Goal: Task Accomplishment & Management: Manage account settings

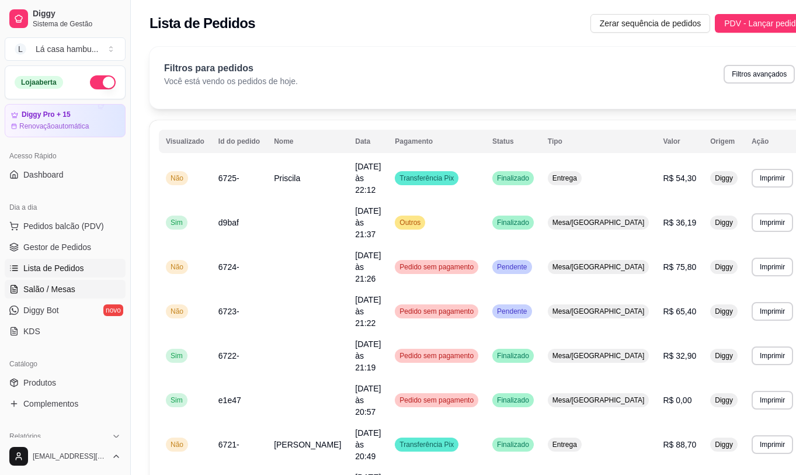
click at [64, 289] on span "Salão / Mesas" at bounding box center [49, 289] width 52 height 12
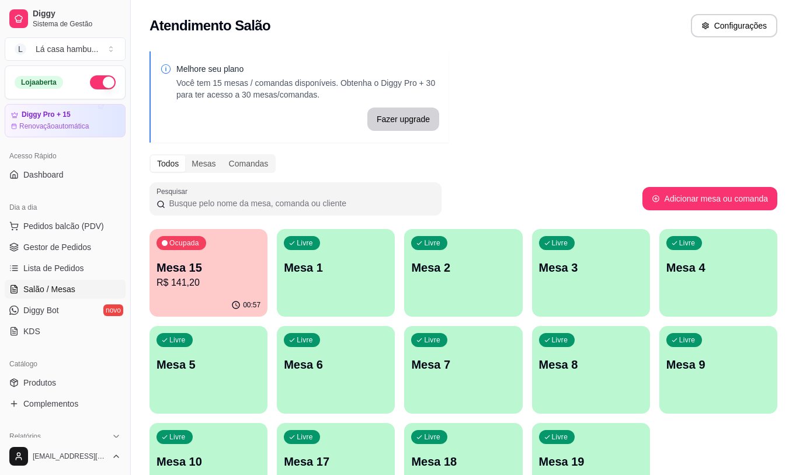
click at [262, 274] on div "Ocupada Mesa 15 R$ 141,20" at bounding box center [209, 261] width 118 height 65
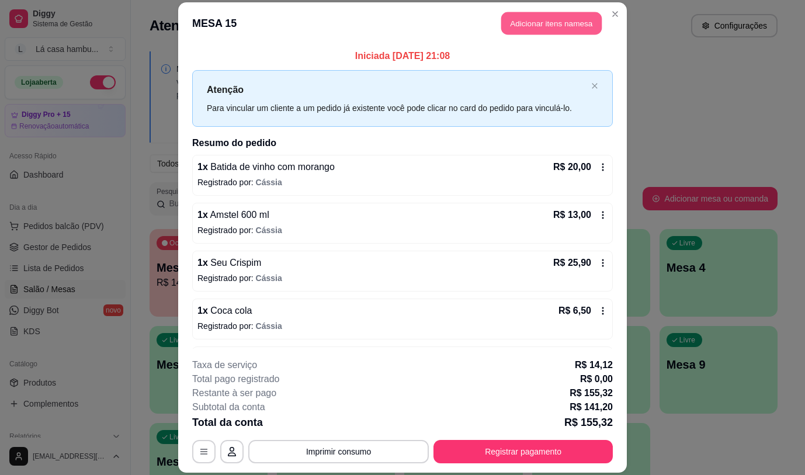
click at [564, 23] on button "Adicionar itens na mesa" at bounding box center [551, 23] width 101 height 23
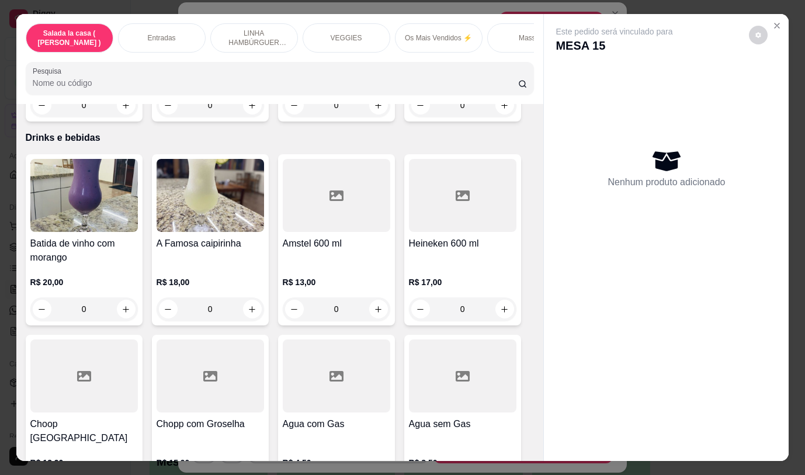
scroll to position [5737, 0]
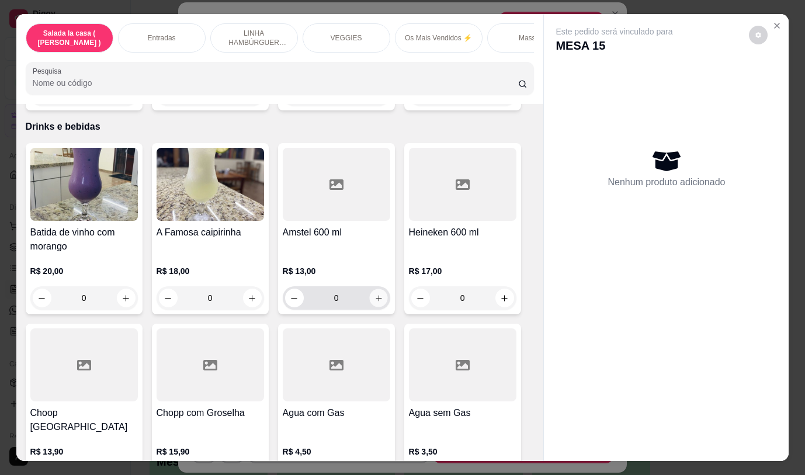
click at [375, 295] on icon "increase-product-quantity" at bounding box center [378, 298] width 6 height 6
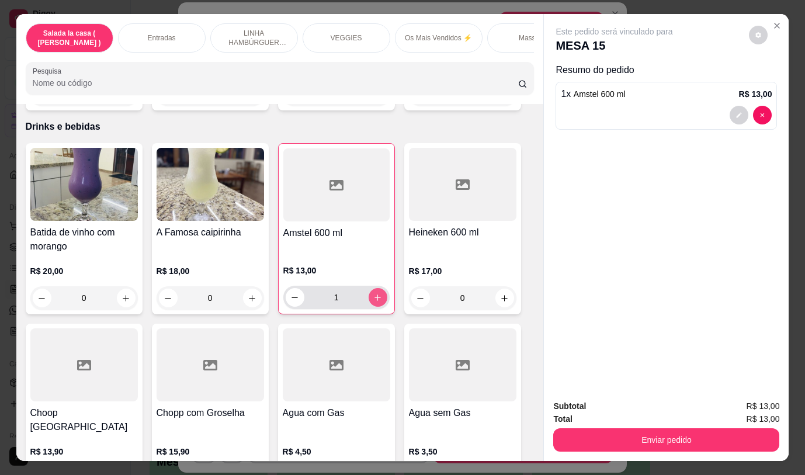
click at [373, 293] on icon "increase-product-quantity" at bounding box center [377, 297] width 9 height 9
type input "2"
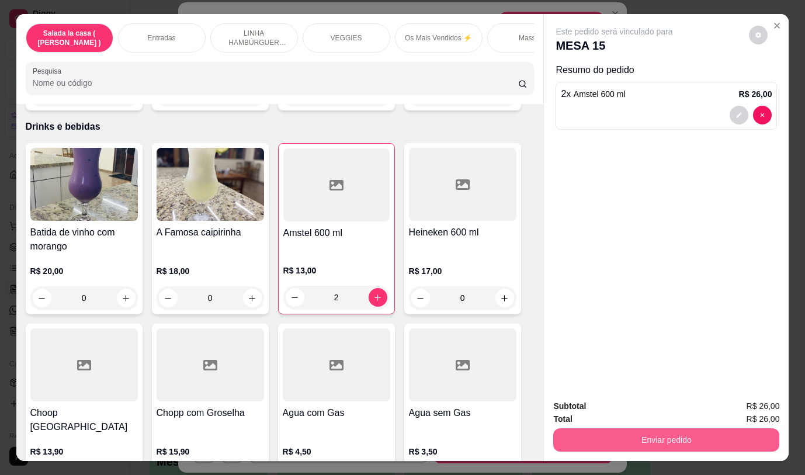
click at [656, 438] on button "Enviar pedido" at bounding box center [666, 439] width 226 height 23
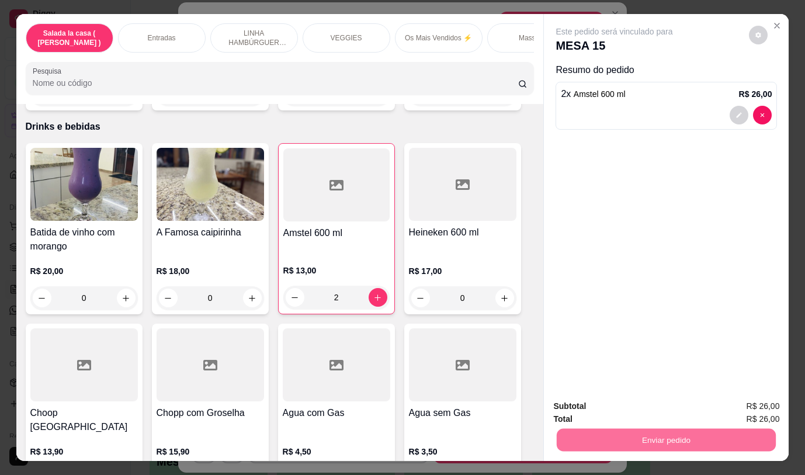
click at [659, 408] on button "Não registrar e enviar pedido" at bounding box center [628, 407] width 122 height 22
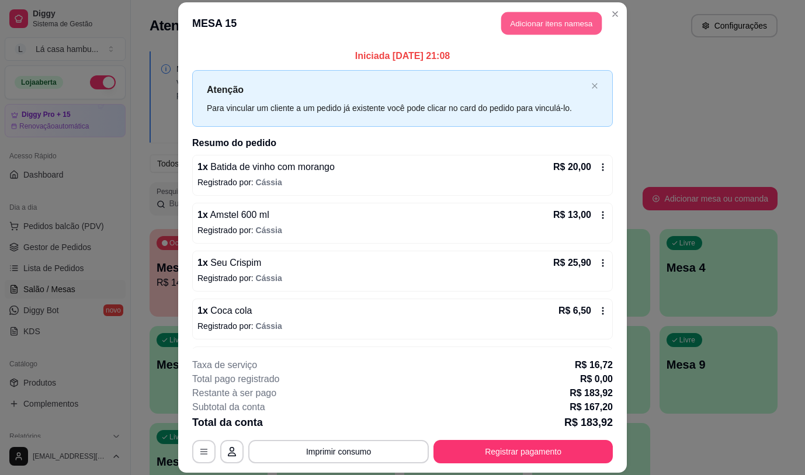
click at [541, 25] on button "Adicionar itens na mesa" at bounding box center [551, 23] width 101 height 23
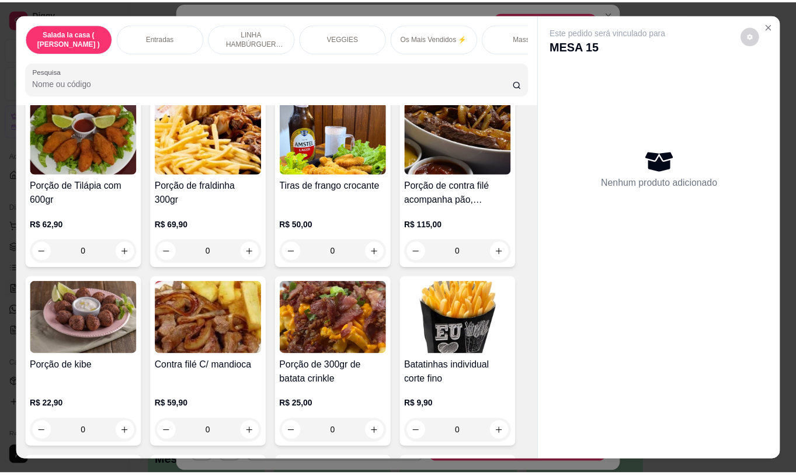
scroll to position [19, 0]
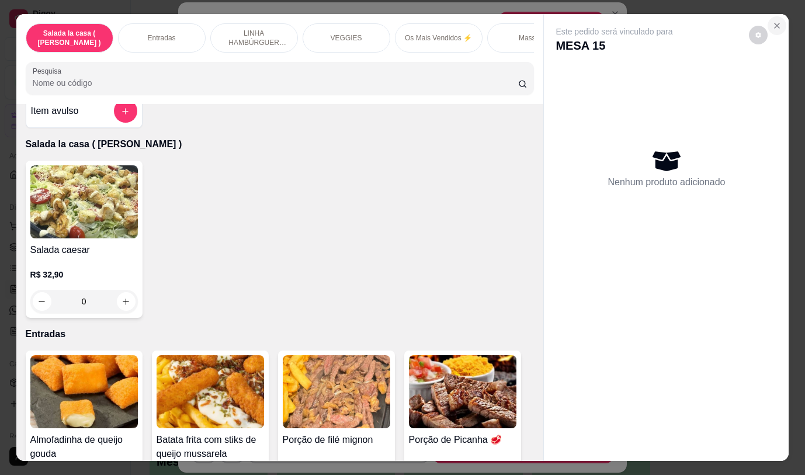
click at [780, 22] on button "Close" at bounding box center [777, 25] width 19 height 19
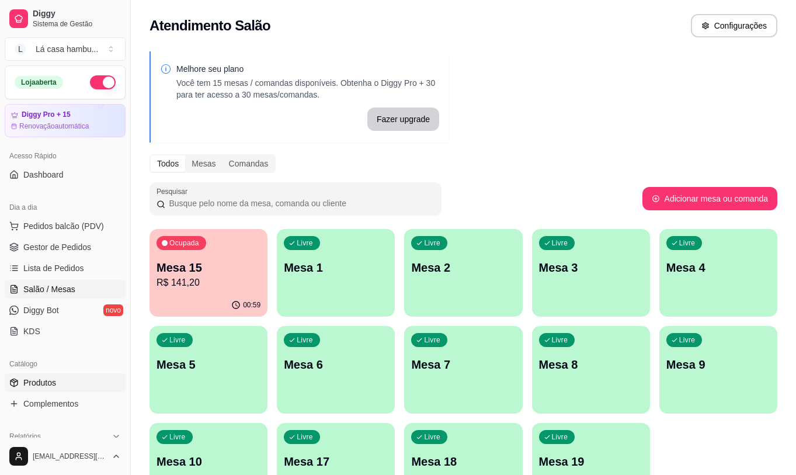
click at [39, 377] on span "Produtos" at bounding box center [39, 383] width 33 height 12
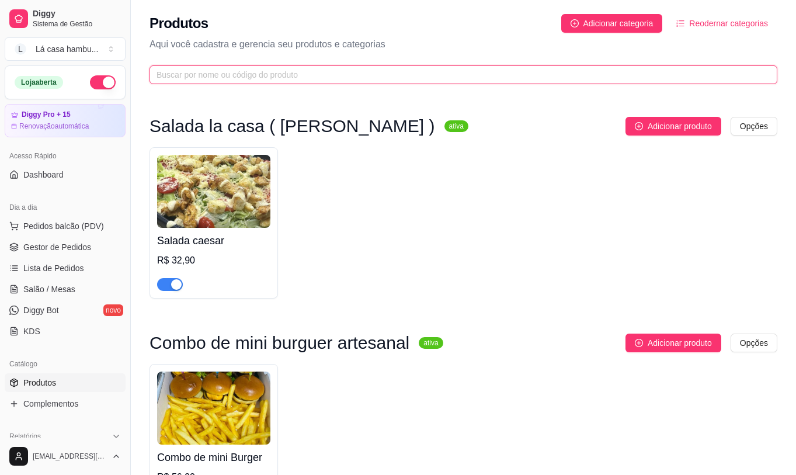
click at [193, 76] on input "text" at bounding box center [459, 74] width 605 height 13
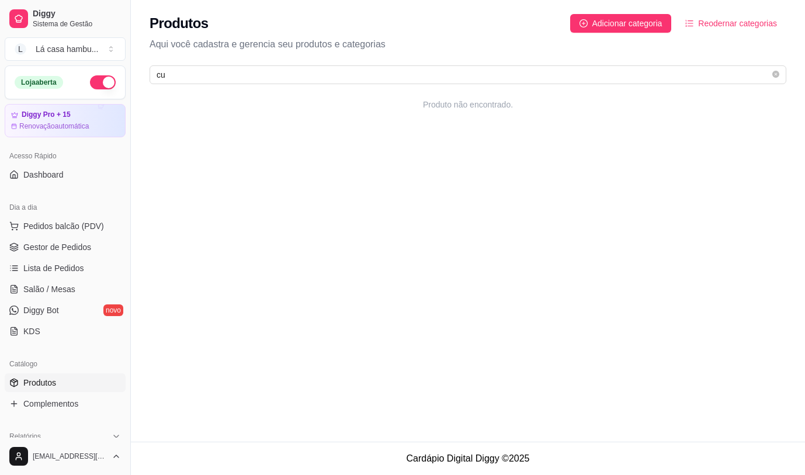
click at [43, 380] on span "Produtos" at bounding box center [39, 383] width 33 height 12
click at [60, 383] on link "Produtos" at bounding box center [65, 382] width 121 height 19
click at [193, 69] on input "cu" at bounding box center [464, 74] width 614 height 13
type input "c"
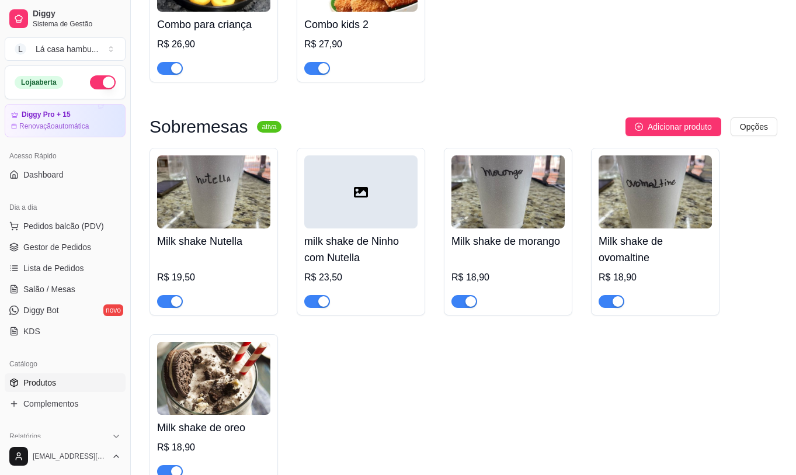
scroll to position [4207, 0]
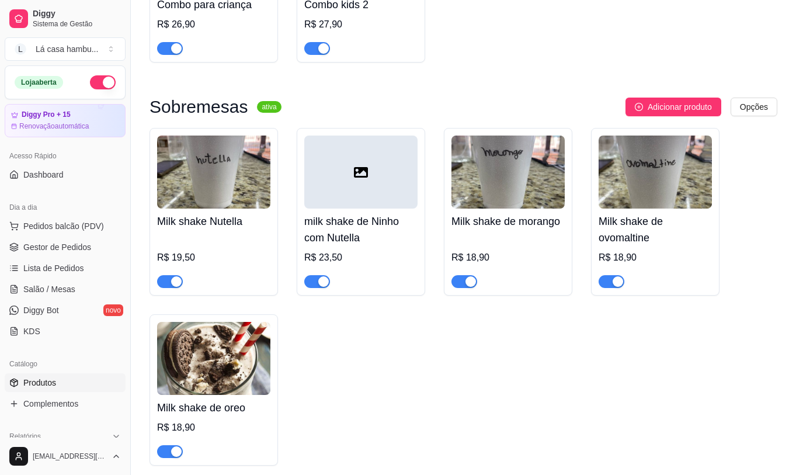
click at [101, 378] on link "Produtos" at bounding box center [65, 382] width 121 height 19
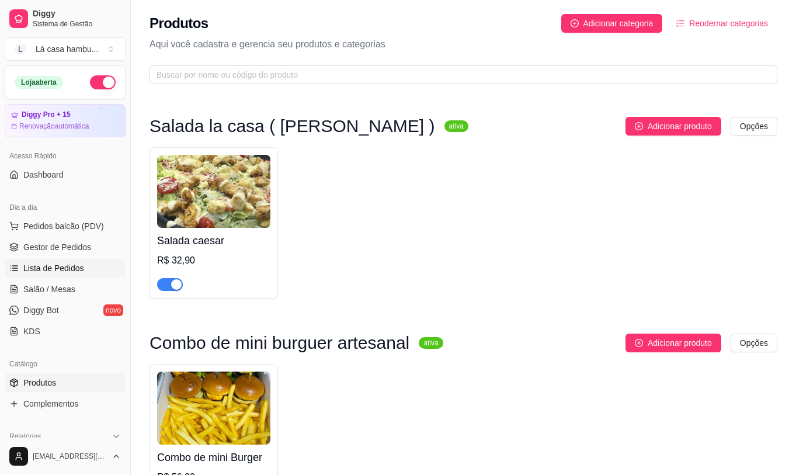
click at [63, 270] on span "Lista de Pedidos" at bounding box center [53, 268] width 61 height 12
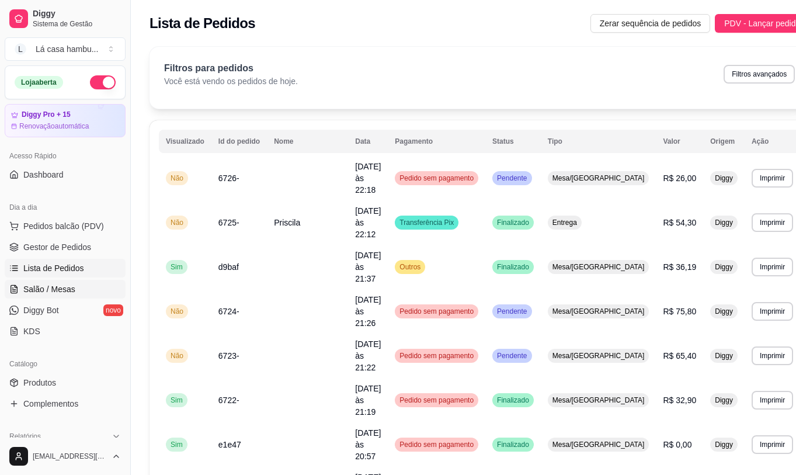
click at [67, 288] on span "Salão / Mesas" at bounding box center [49, 289] width 52 height 12
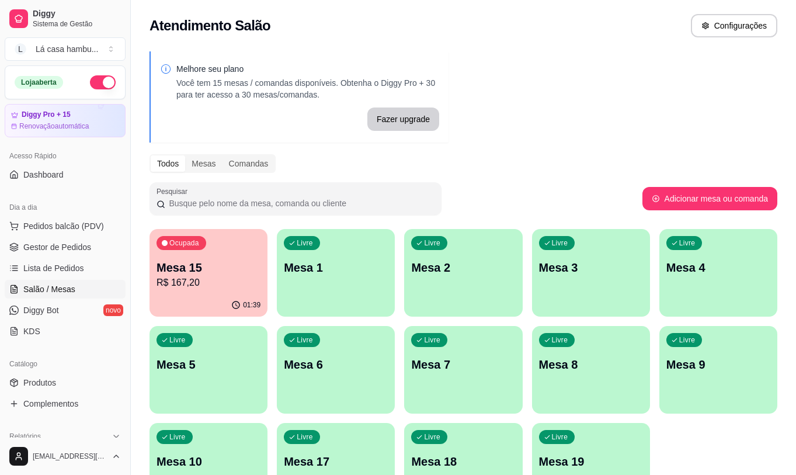
click at [195, 275] on p "Mesa 15" at bounding box center [209, 267] width 104 height 16
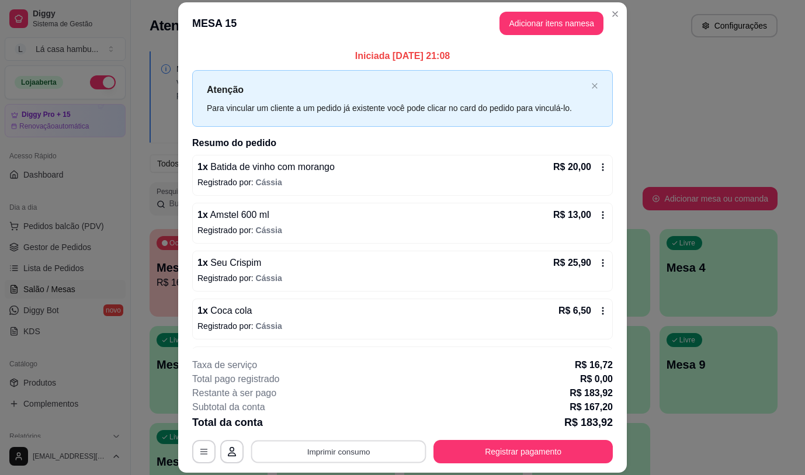
click at [397, 451] on button "Imprimir consumo" at bounding box center [338, 452] width 175 height 23
click at [357, 421] on button "IMPRESSORA" at bounding box center [338, 424] width 85 height 19
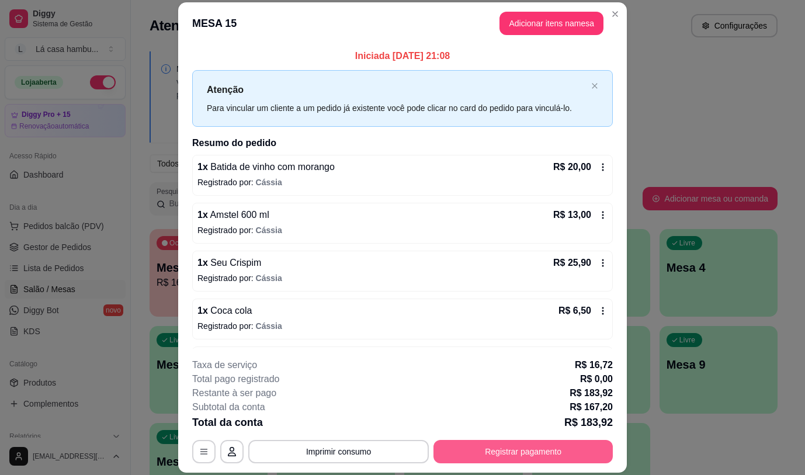
click at [473, 449] on button "Registrar pagamento" at bounding box center [523, 451] width 179 height 23
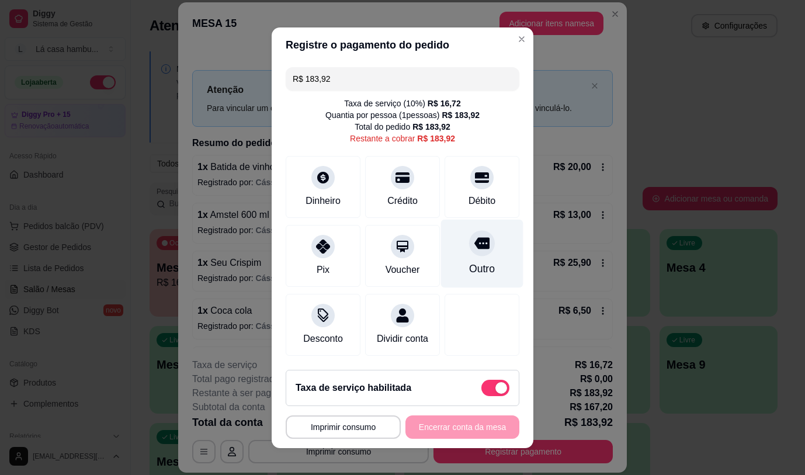
click at [469, 250] on div at bounding box center [482, 243] width 26 height 26
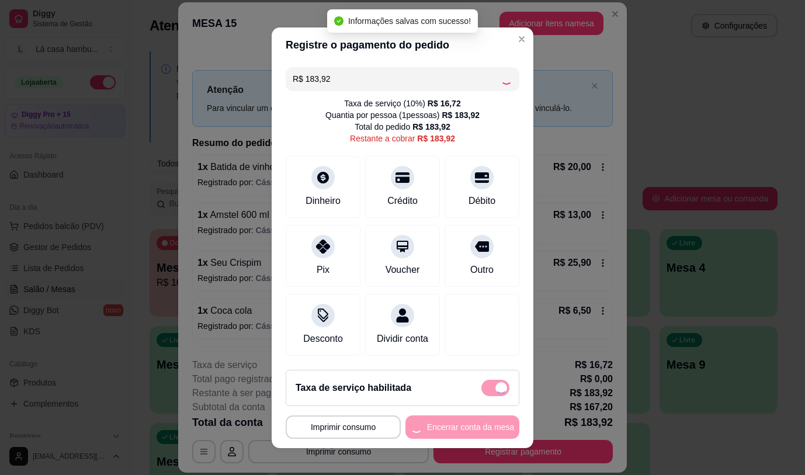
type input "R$ 0,00"
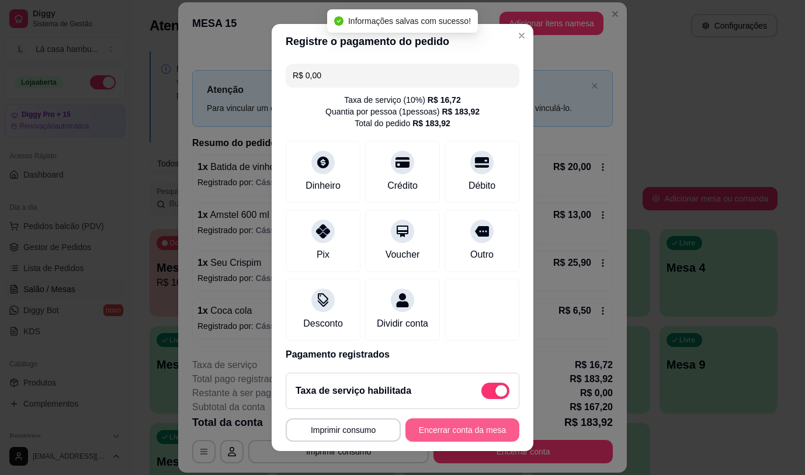
click at [456, 429] on button "Encerrar conta da mesa" at bounding box center [463, 429] width 114 height 23
